Goal: Find specific page/section: Find specific page/section

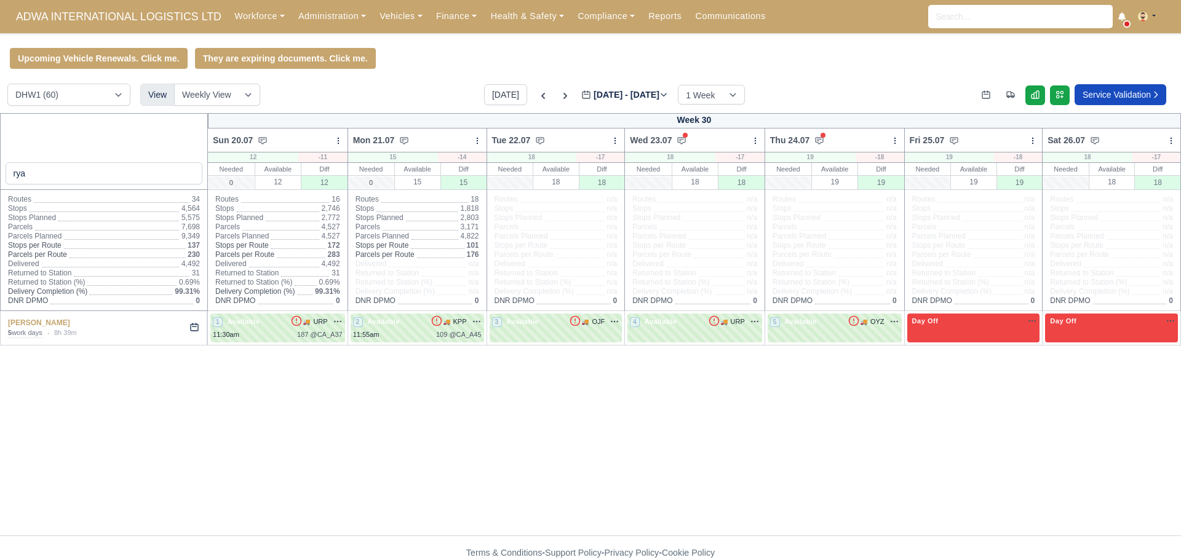
select select "2"
drag, startPoint x: 102, startPoint y: 182, endPoint x: 0, endPoint y: 167, distance: 103.2
click at [0, 167] on div "rya" at bounding box center [104, 151] width 208 height 77
type input "jac"
select select "2"
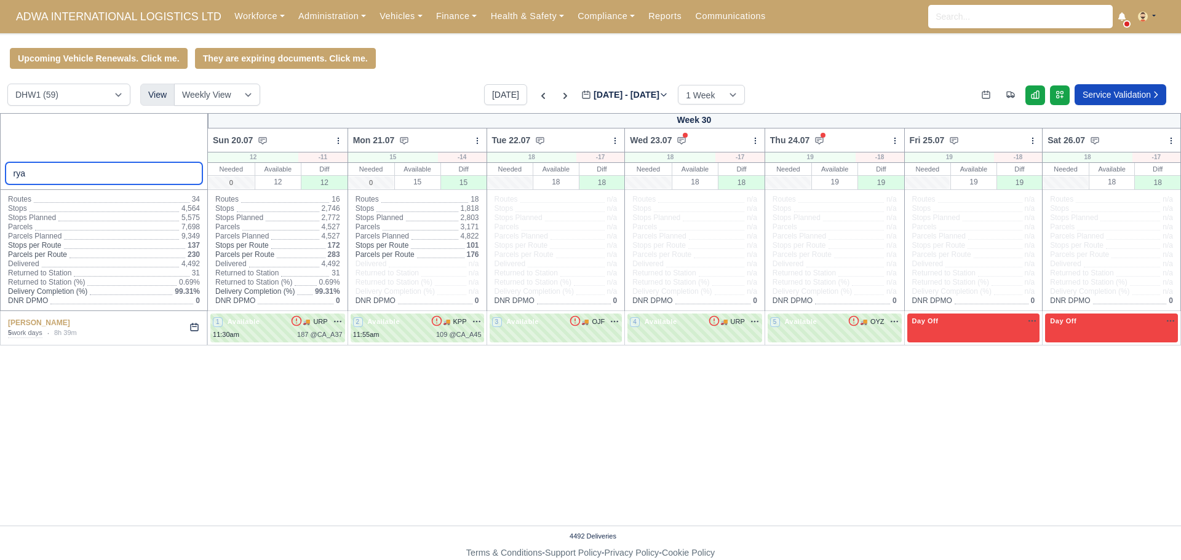
drag, startPoint x: 38, startPoint y: 173, endPoint x: 0, endPoint y: 160, distance: 39.5
click at [0, 160] on div "rya" at bounding box center [104, 151] width 208 height 77
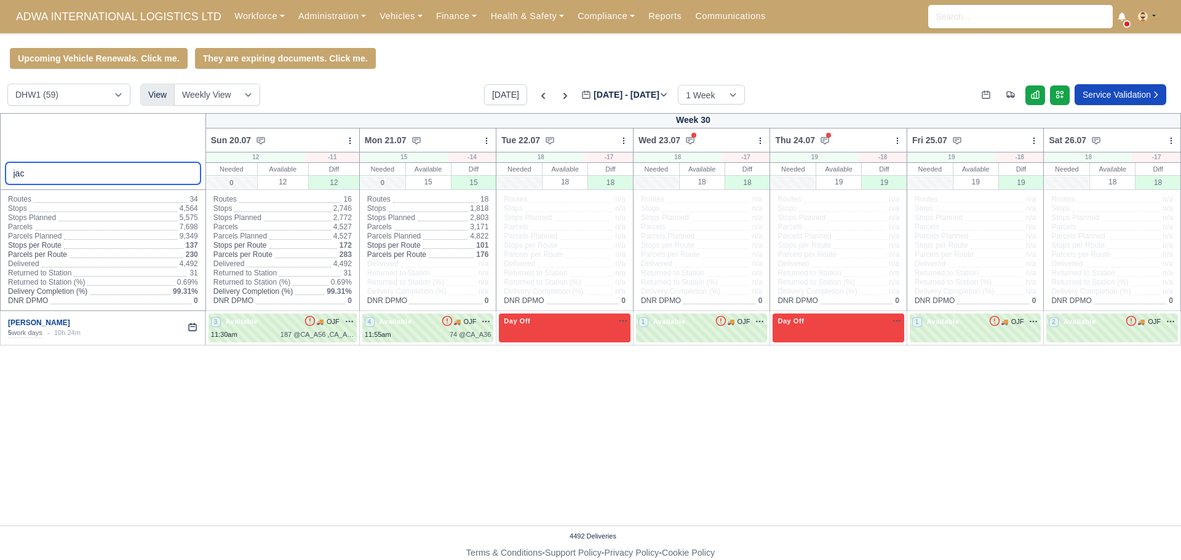
type input "jac"
click at [38, 324] on link "[PERSON_NAME]" at bounding box center [39, 323] width 62 height 9
select select "2"
click at [559, 97] on icon at bounding box center [565, 96] width 12 height 12
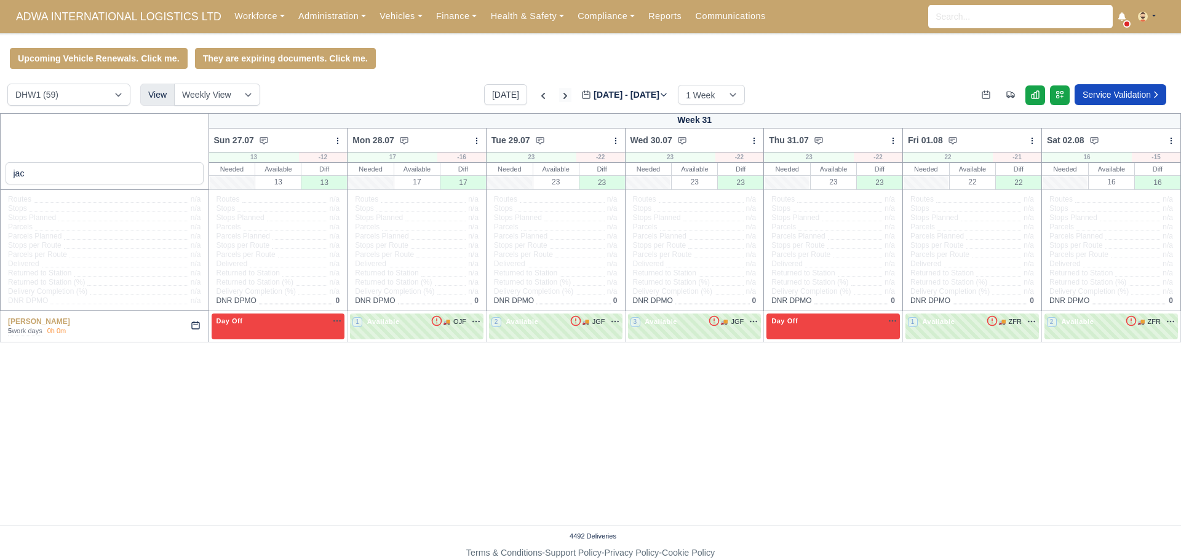
click at [559, 97] on icon at bounding box center [565, 96] width 12 height 12
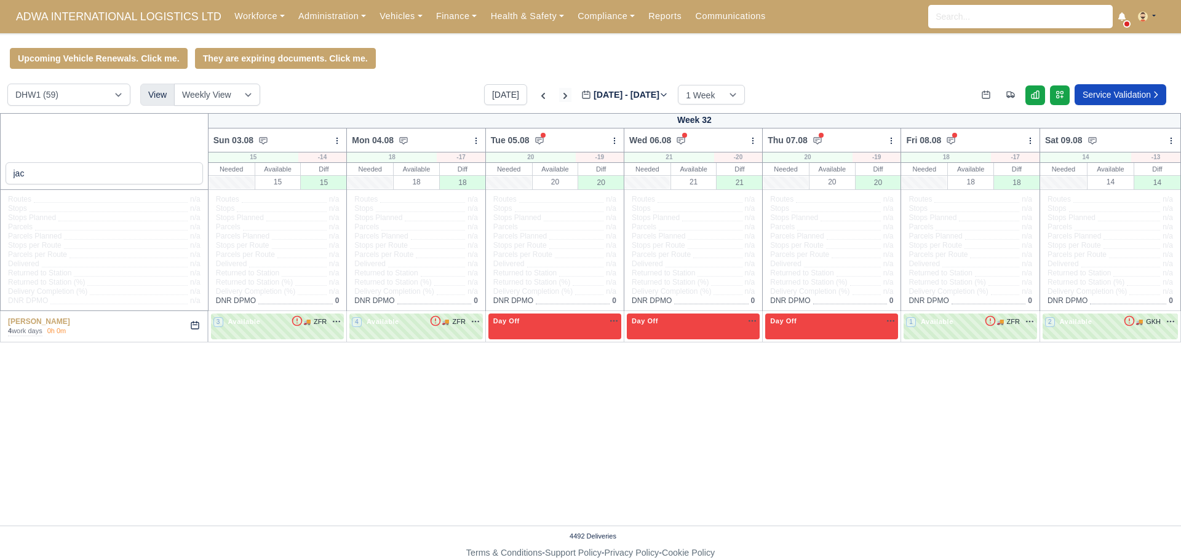
click at [557, 97] on div "Today Aug 03 - Aug 09, 2025 2025-08-08 1 Week 2 Weeks 3 Weeks 4 Weeks" at bounding box center [614, 94] width 261 height 21
click at [559, 93] on icon at bounding box center [565, 96] width 12 height 12
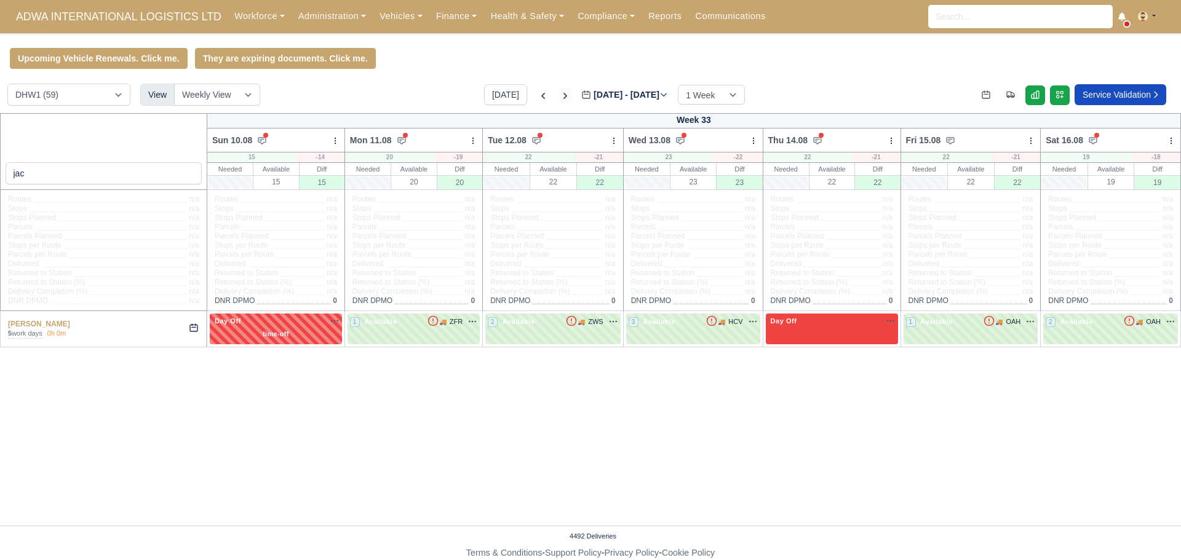
click at [559, 93] on icon at bounding box center [565, 96] width 12 height 12
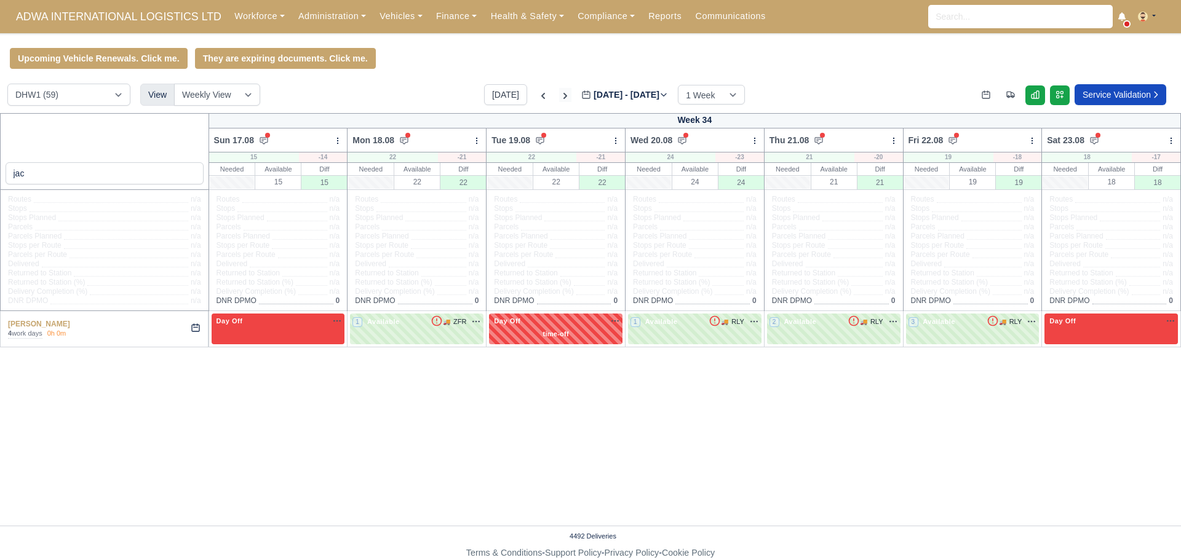
click at [559, 93] on icon at bounding box center [565, 96] width 12 height 12
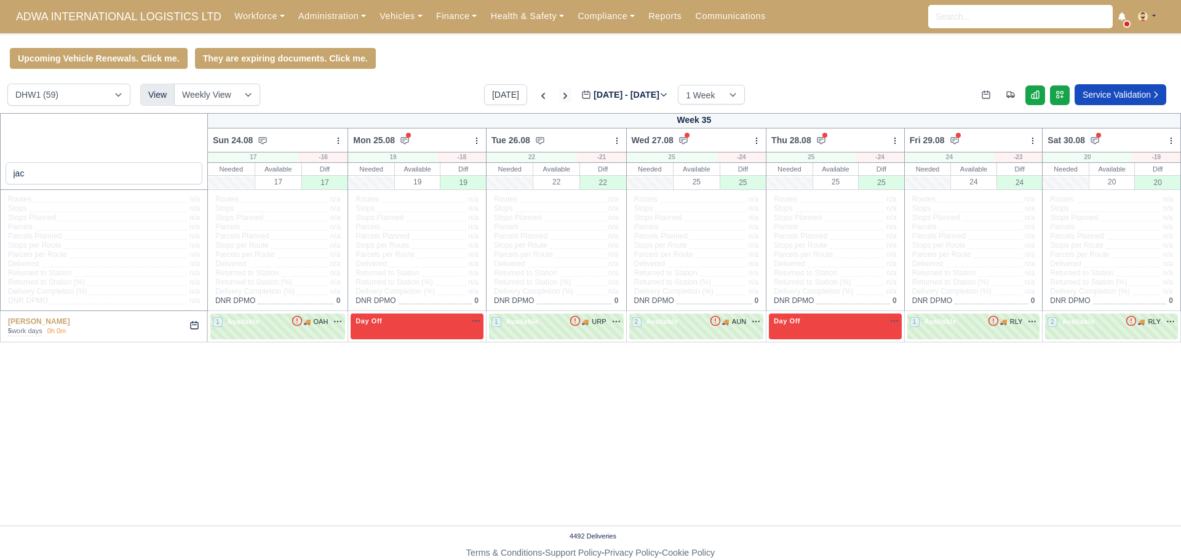
click at [559, 93] on icon at bounding box center [565, 96] width 12 height 12
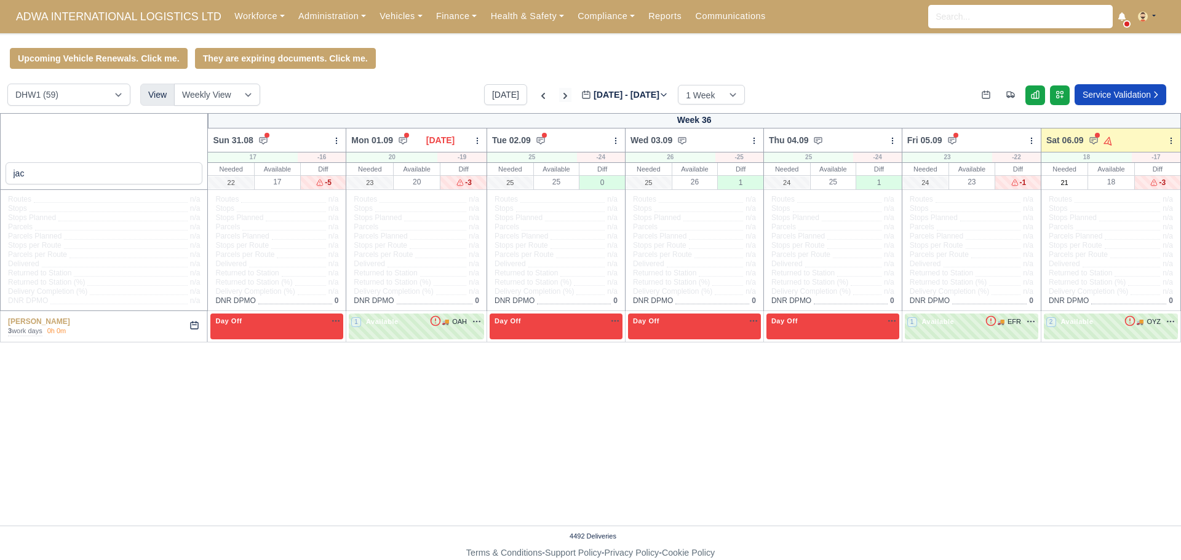
click at [559, 93] on icon at bounding box center [565, 96] width 12 height 12
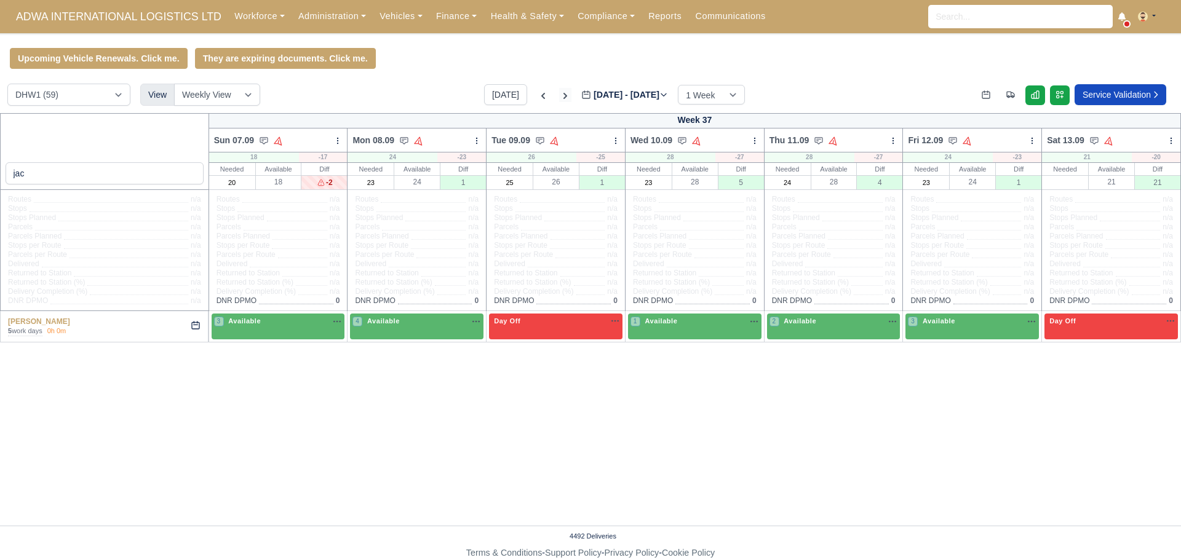
click at [559, 93] on icon at bounding box center [565, 96] width 12 height 12
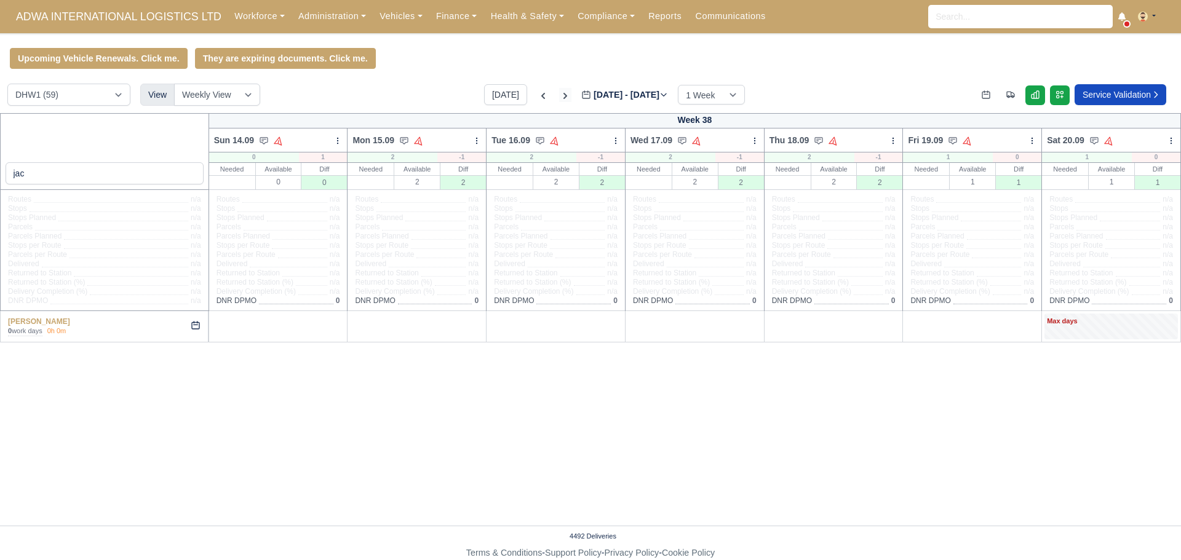
click at [559, 93] on icon at bounding box center [565, 96] width 12 height 12
click at [541, 96] on icon at bounding box center [543, 96] width 4 height 6
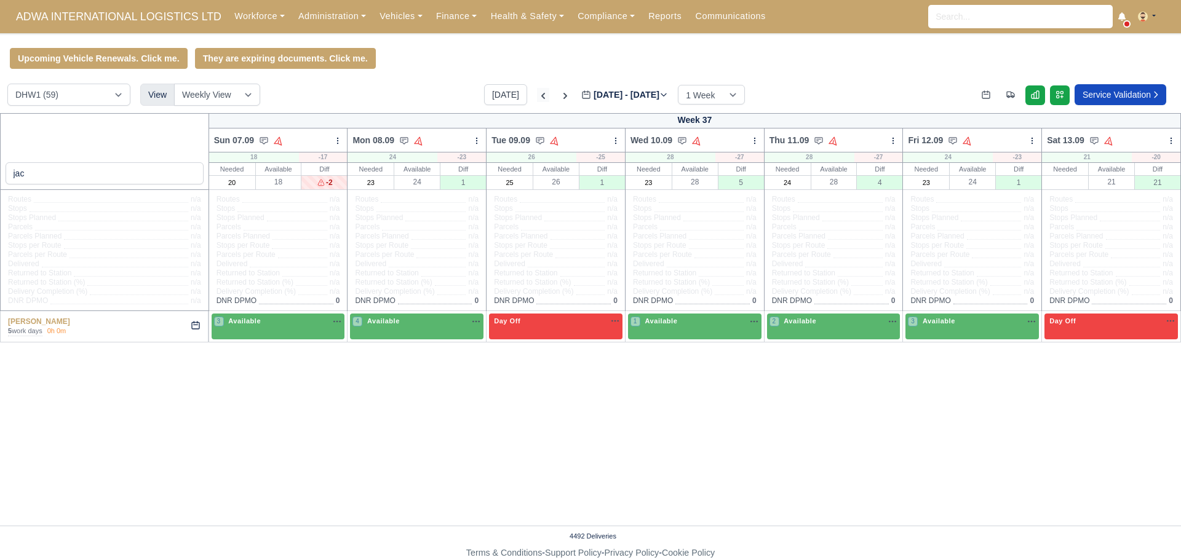
click at [541, 96] on icon at bounding box center [543, 96] width 4 height 6
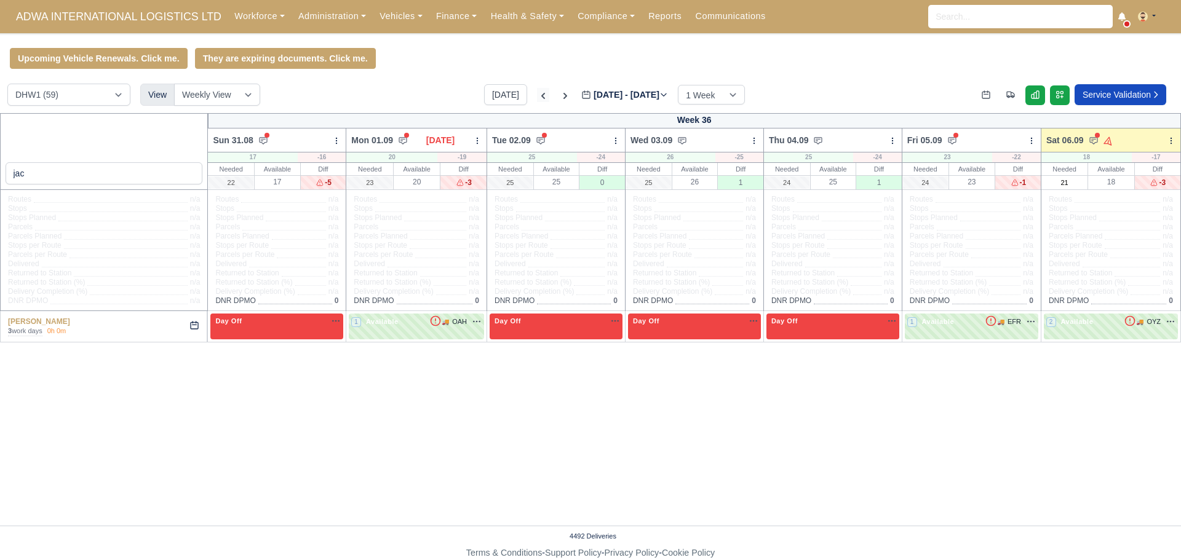
click at [541, 96] on icon at bounding box center [543, 96] width 4 height 6
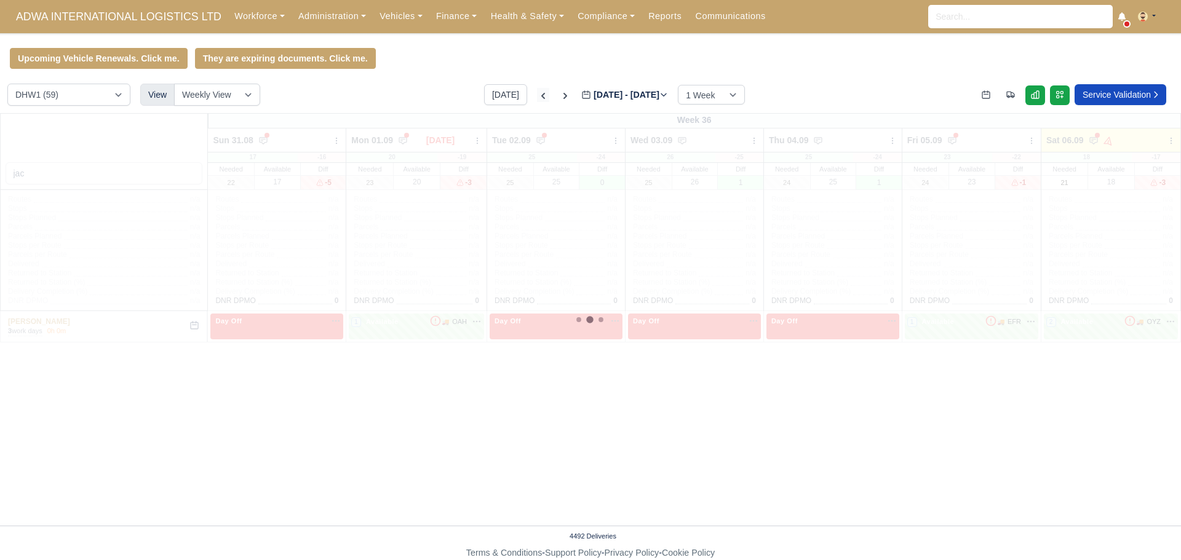
type input "2025-08-29"
